Goal: Navigation & Orientation: Find specific page/section

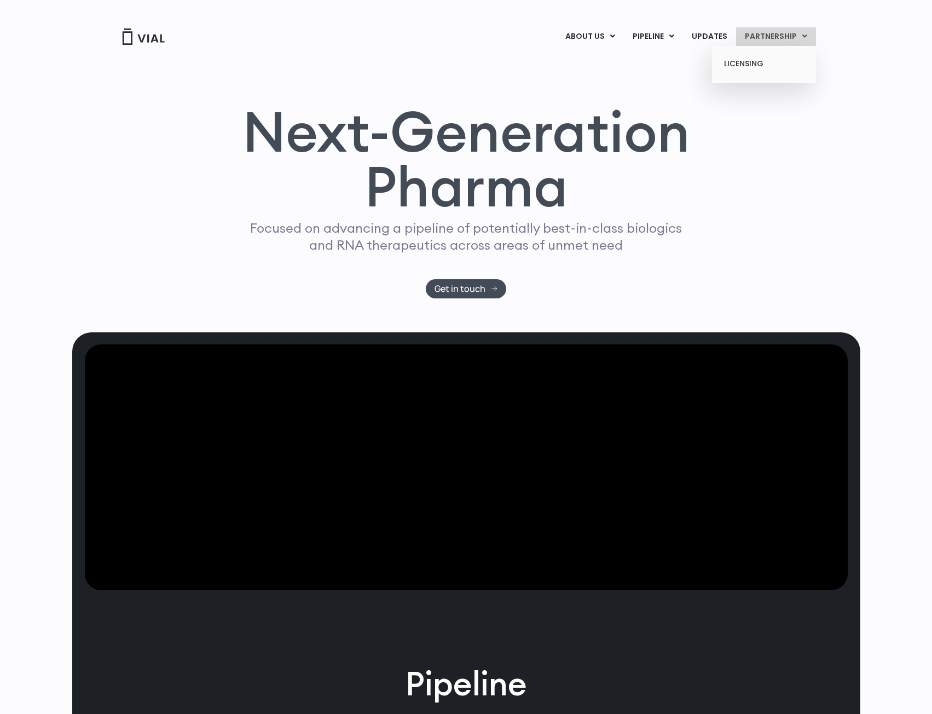
click at [788, 34] on link "PARTNERSHIP" at bounding box center [776, 36] width 80 height 19
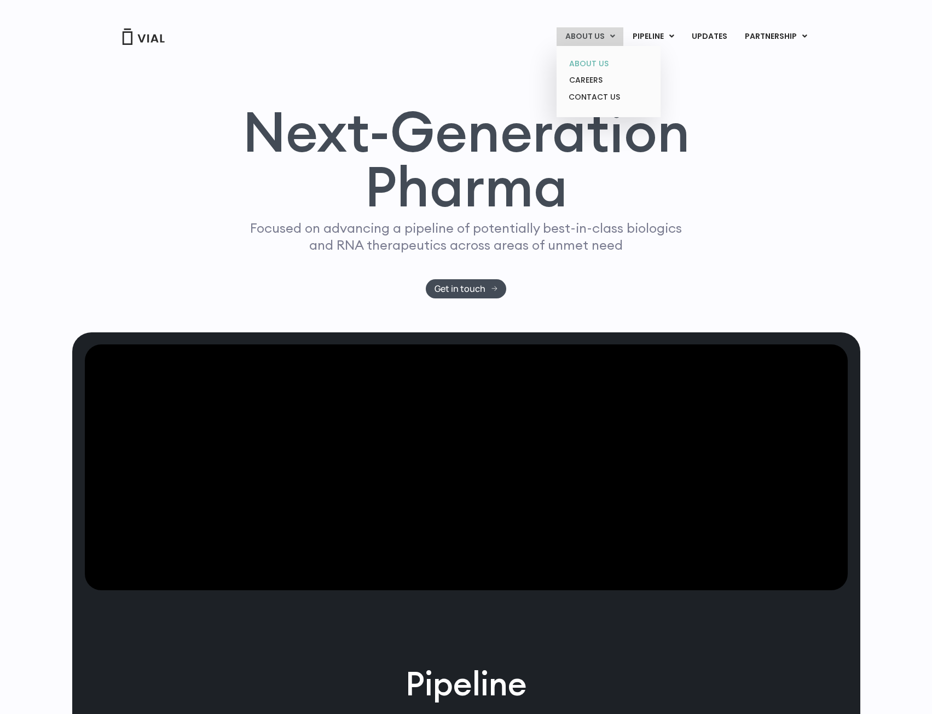
click at [588, 65] on link "ABOUT US" at bounding box center [609, 63] width 96 height 17
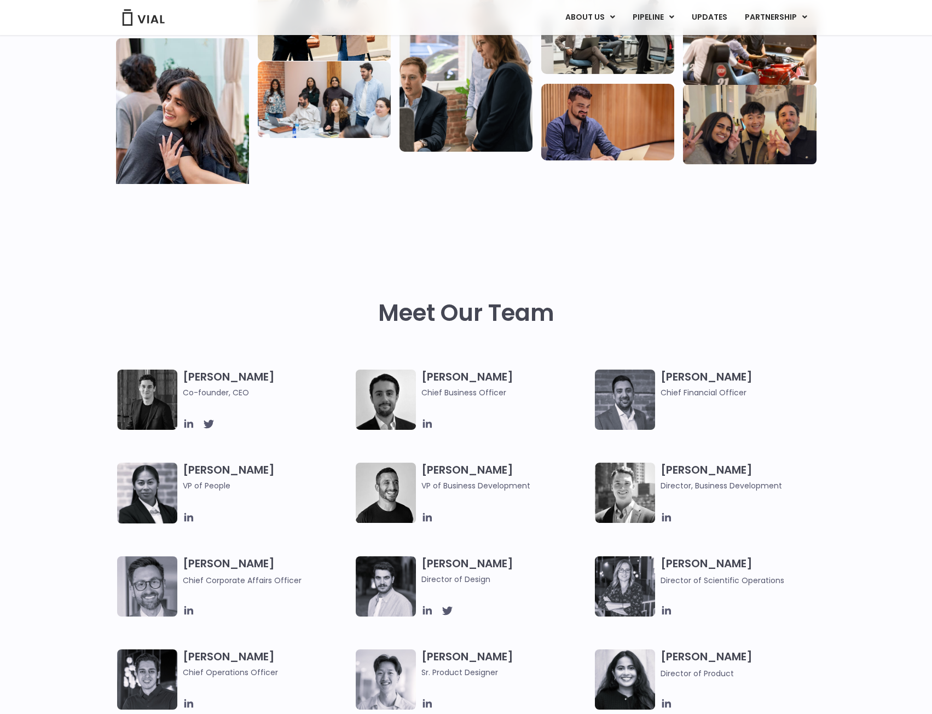
scroll to position [274, 0]
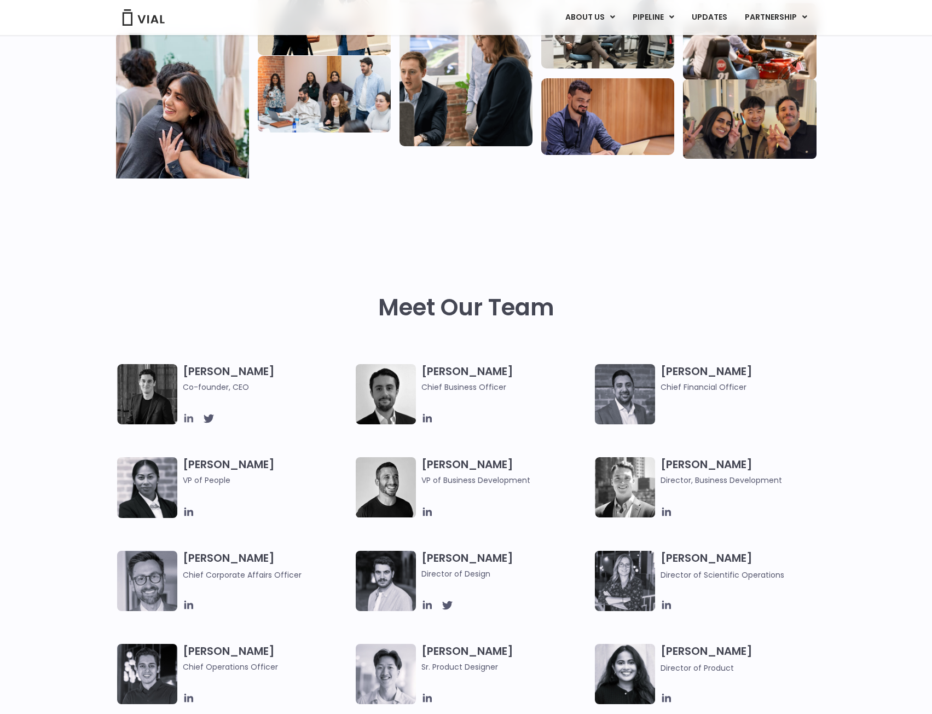
click at [188, 421] on icon at bounding box center [188, 418] width 9 height 9
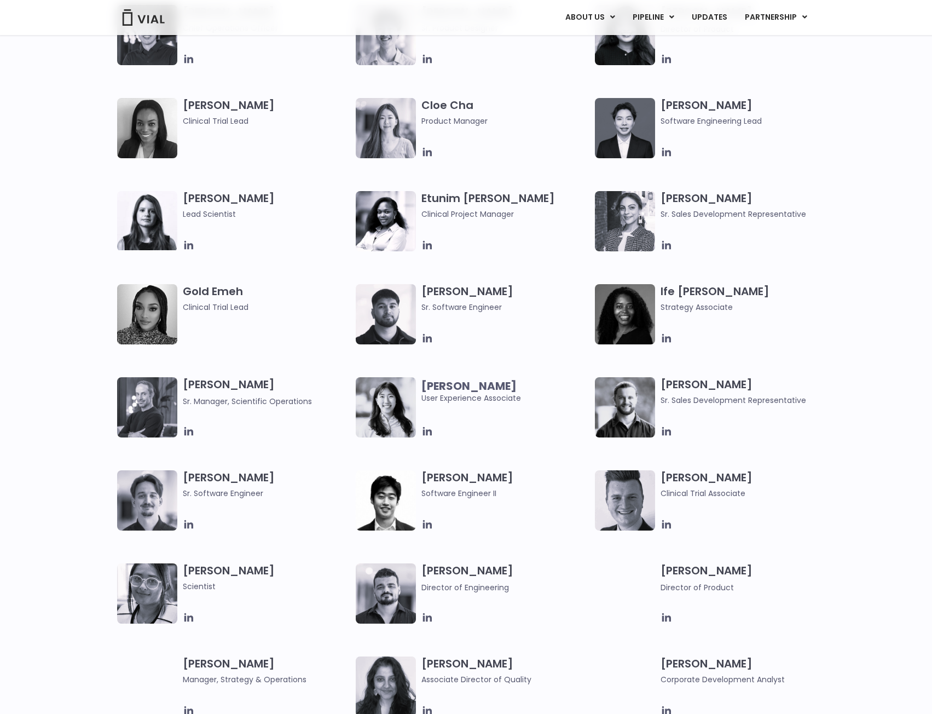
scroll to position [1003, 0]
